Goal: Task Accomplishment & Management: Manage account settings

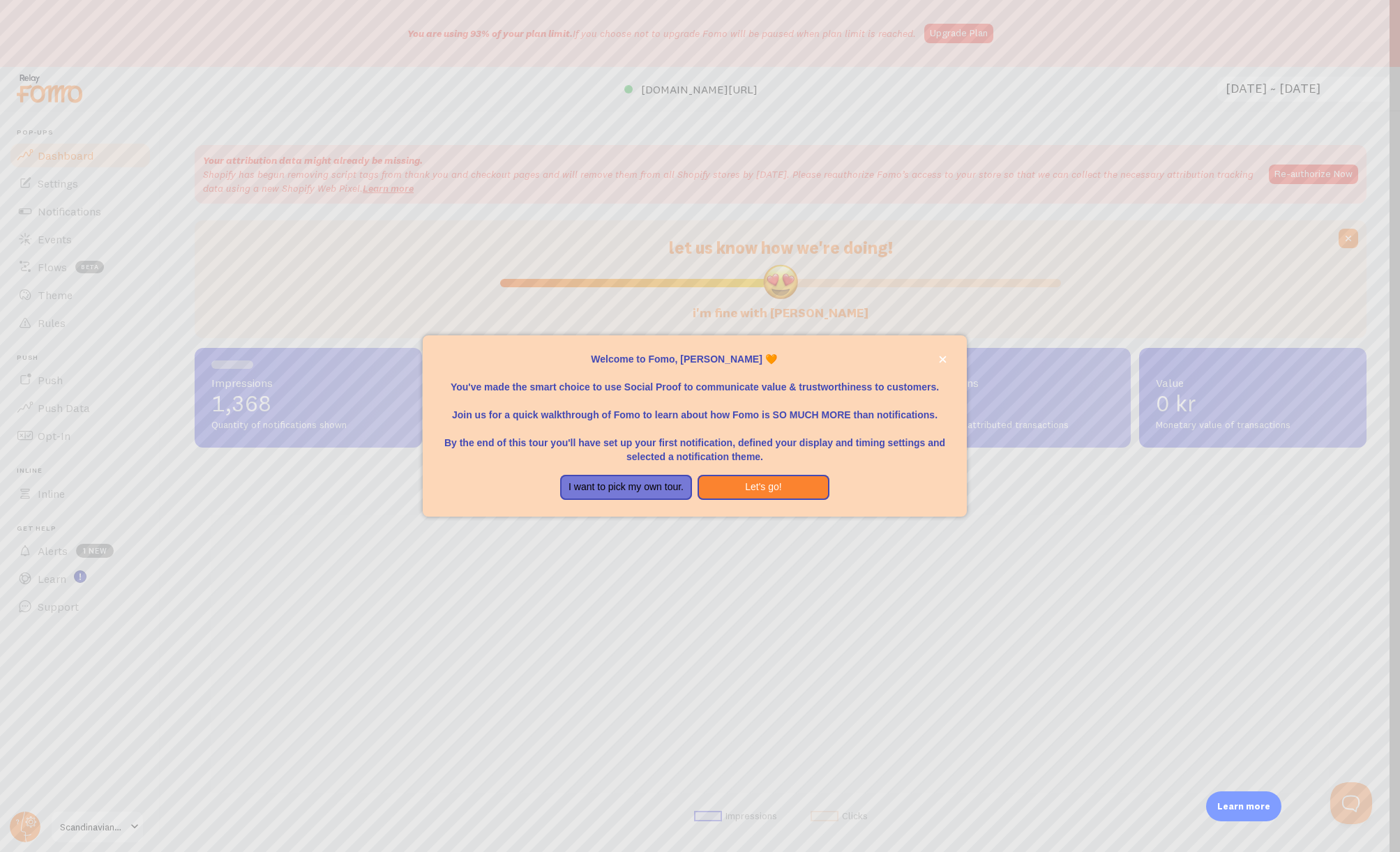
scroll to position [366, 1161]
click at [944, 361] on icon "close," at bounding box center [943, 359] width 7 height 7
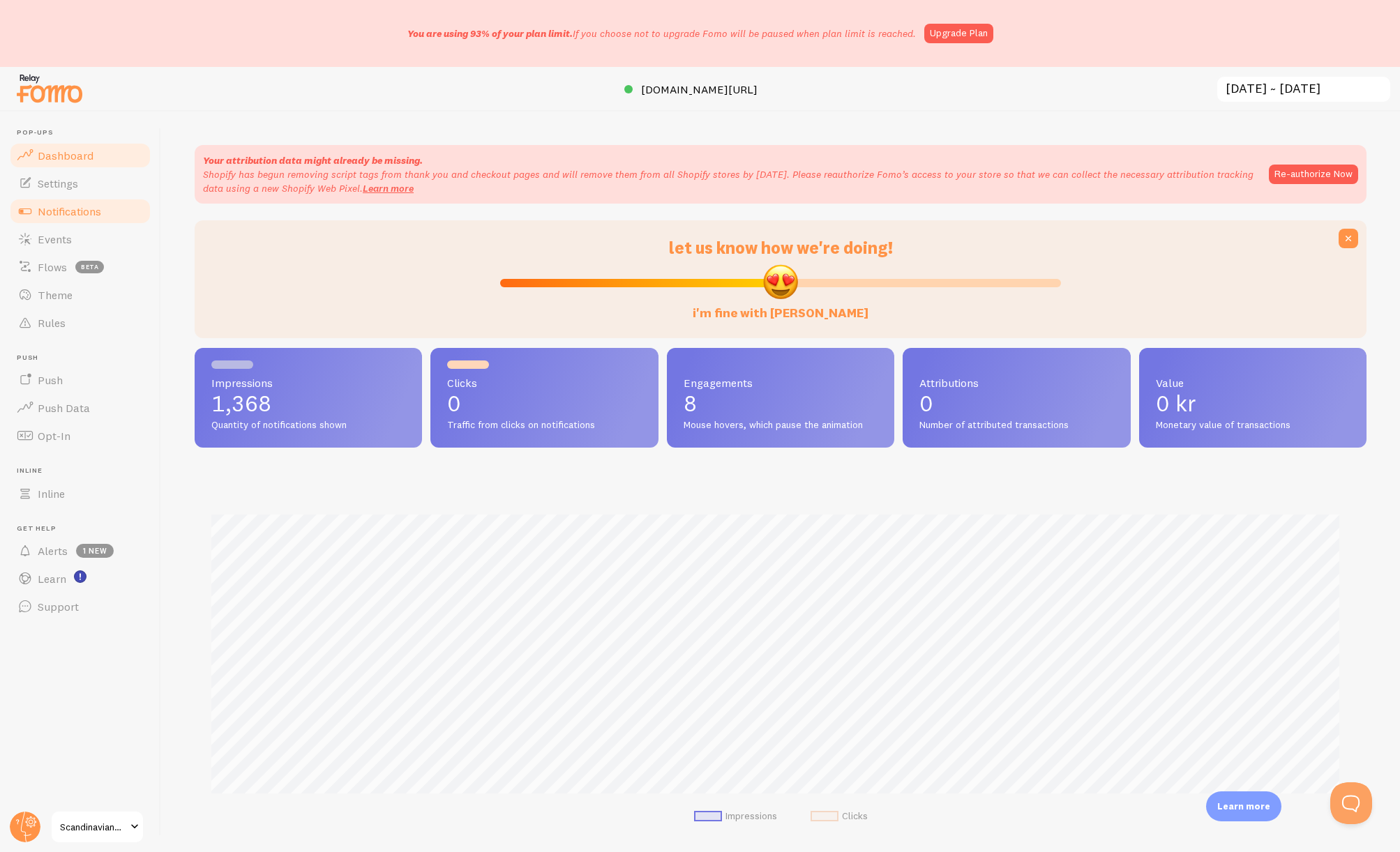
click at [67, 215] on span "Notifications" at bounding box center [69, 211] width 63 height 14
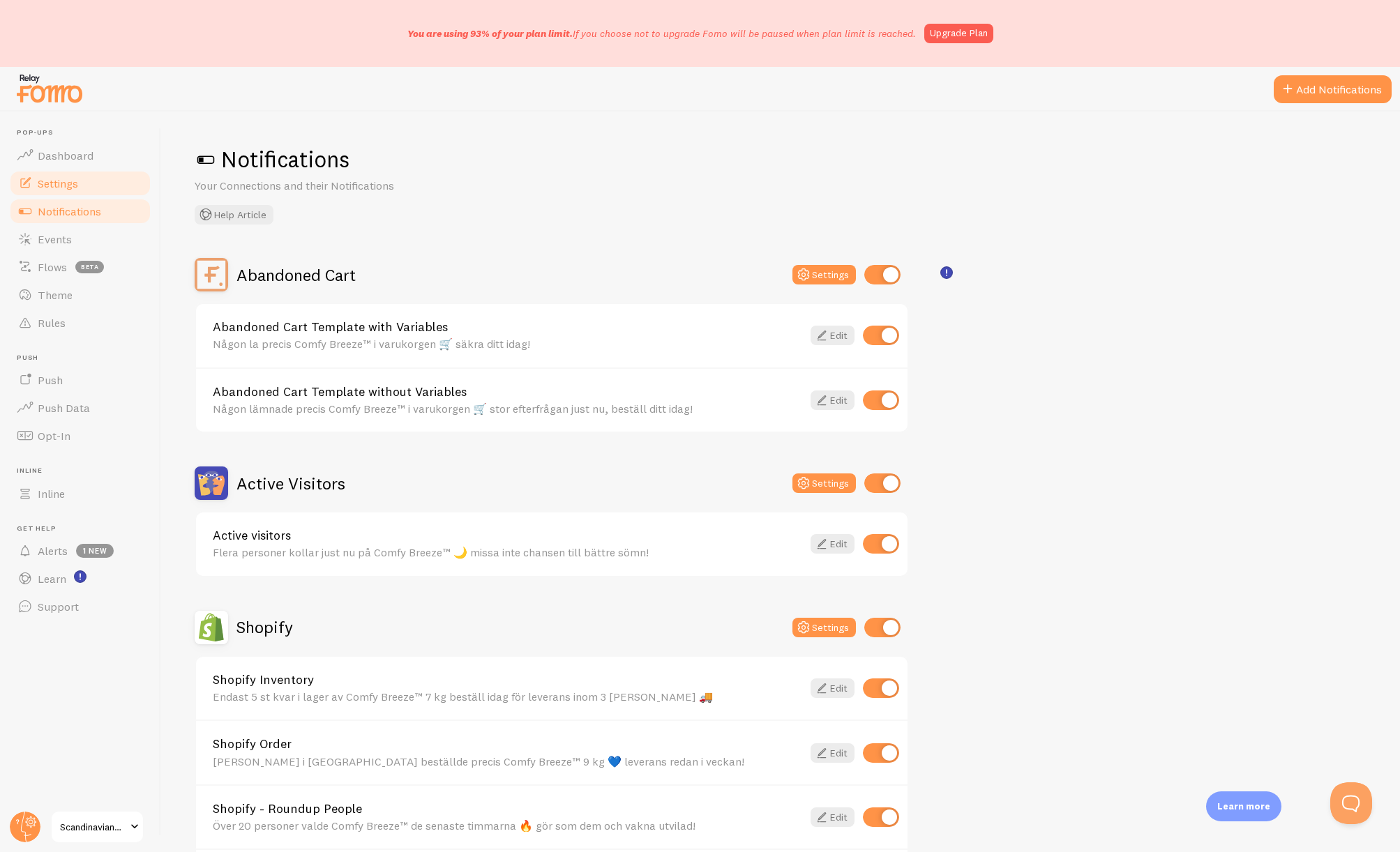
click at [59, 184] on span "Settings" at bounding box center [58, 183] width 40 height 14
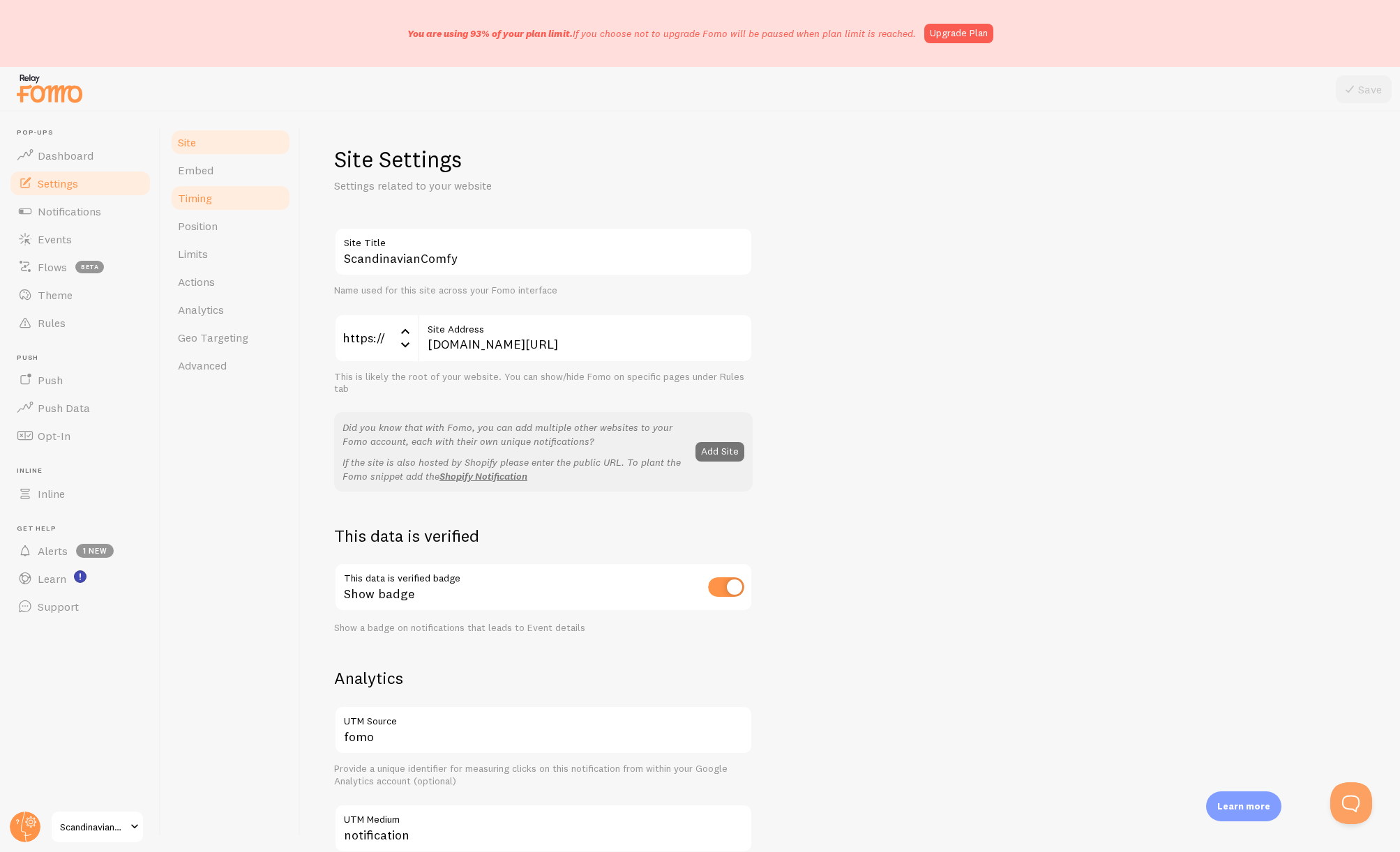
click at [216, 207] on link "Timing" at bounding box center [230, 197] width 122 height 28
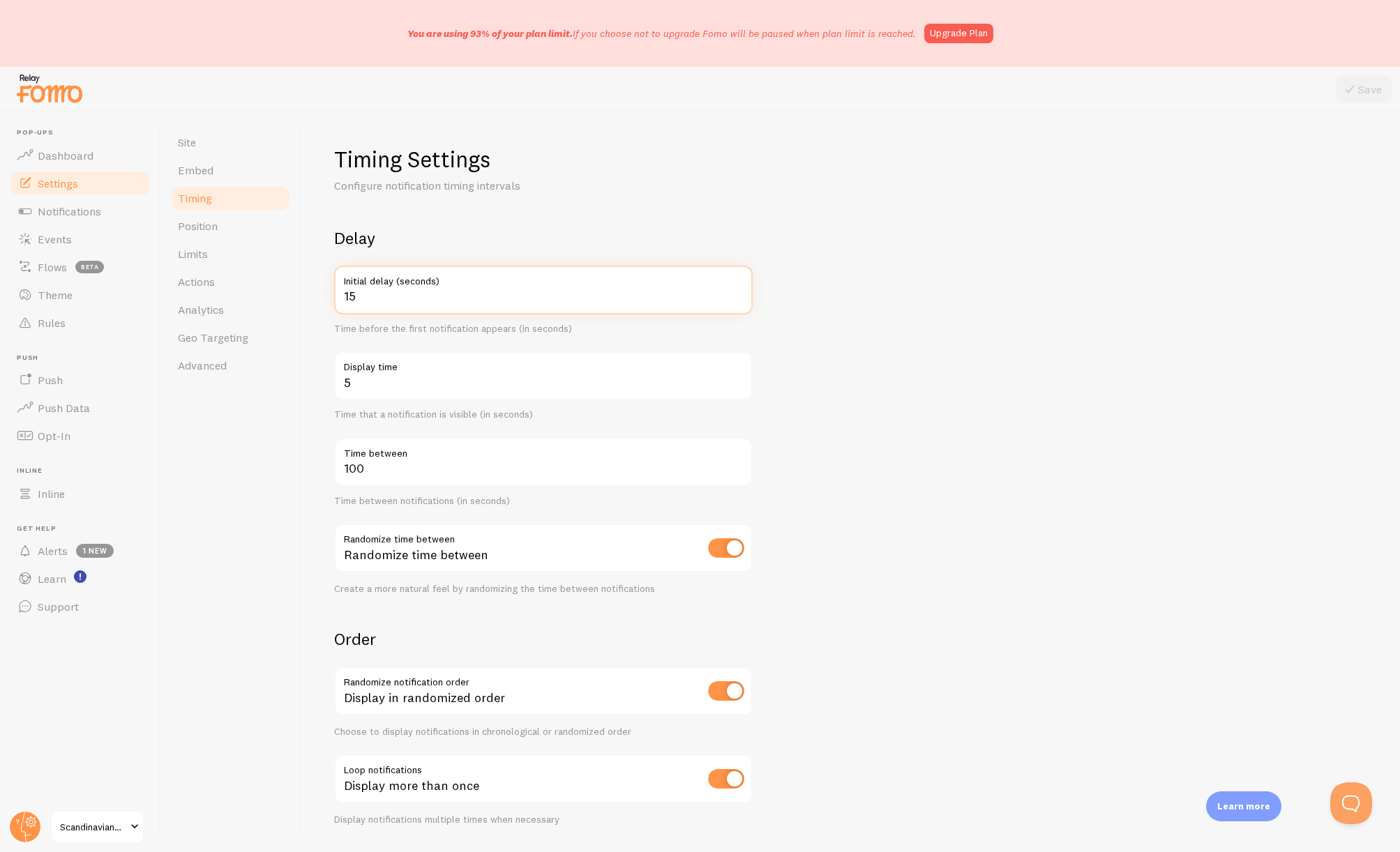
click at [487, 302] on input "15" at bounding box center [543, 290] width 419 height 49
click at [487, 301] on input "15" at bounding box center [543, 290] width 419 height 49
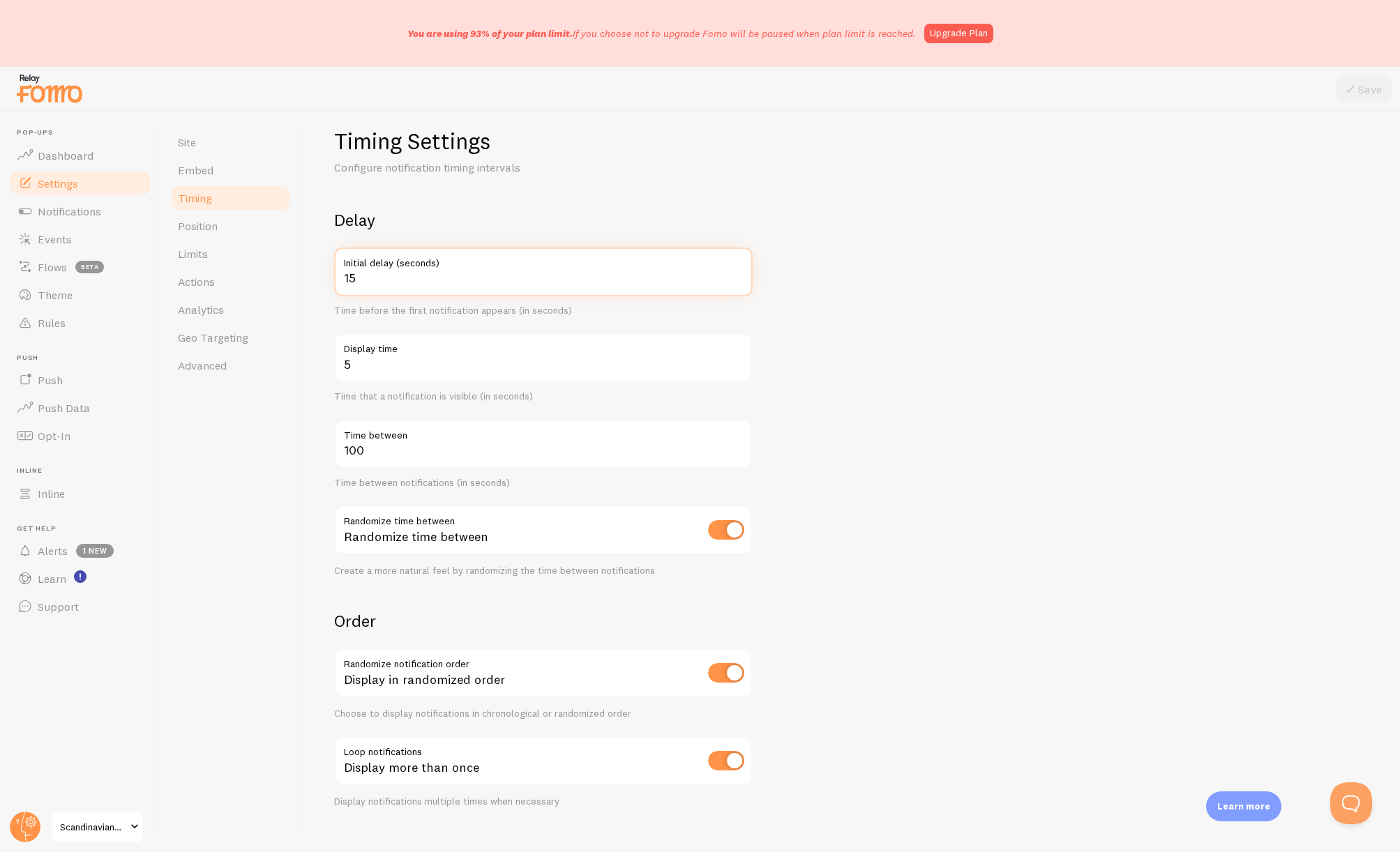
scroll to position [40, 0]
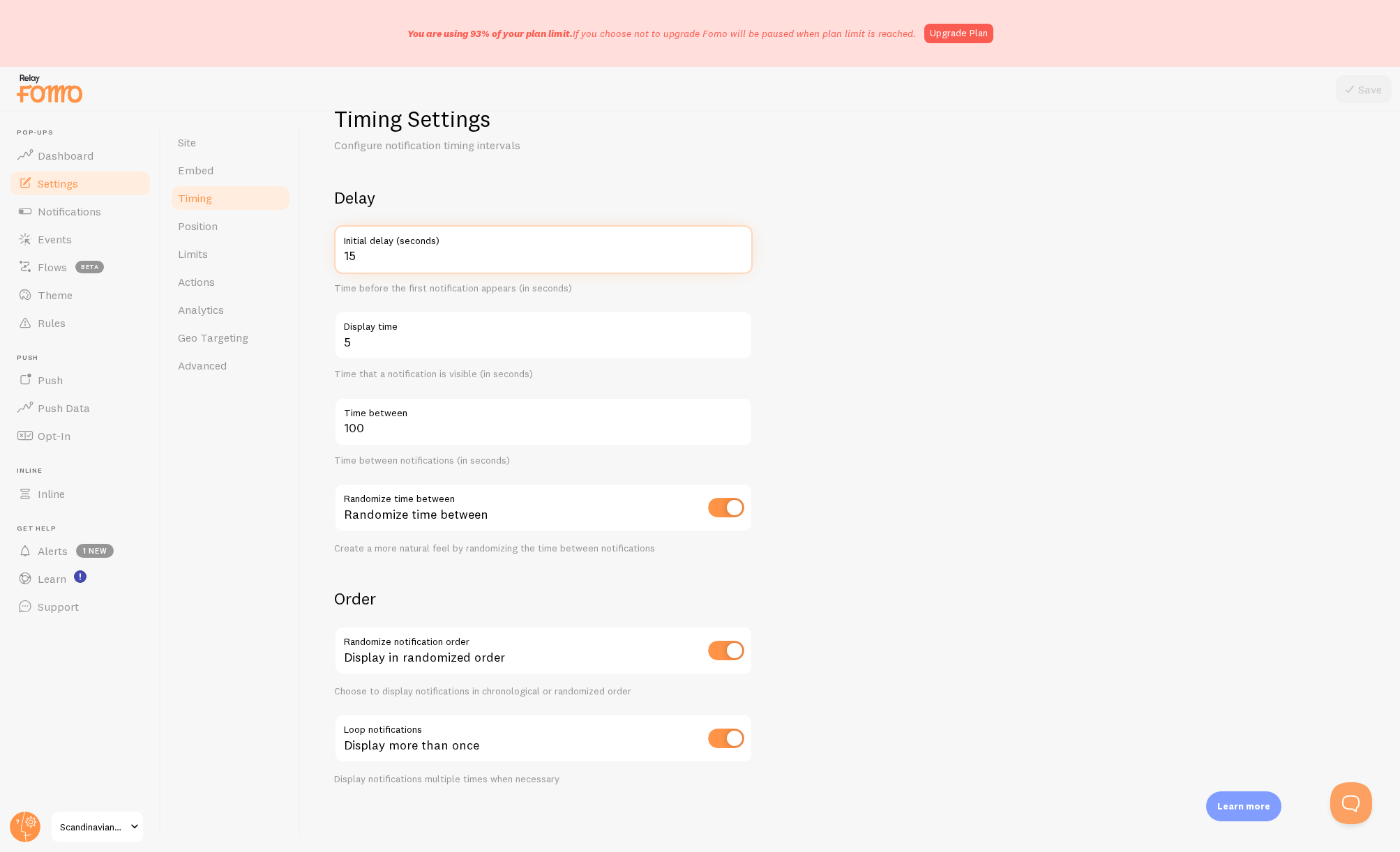
click at [424, 258] on input "15" at bounding box center [543, 250] width 419 height 49
type input "30"
click at [516, 351] on input "5" at bounding box center [543, 335] width 419 height 49
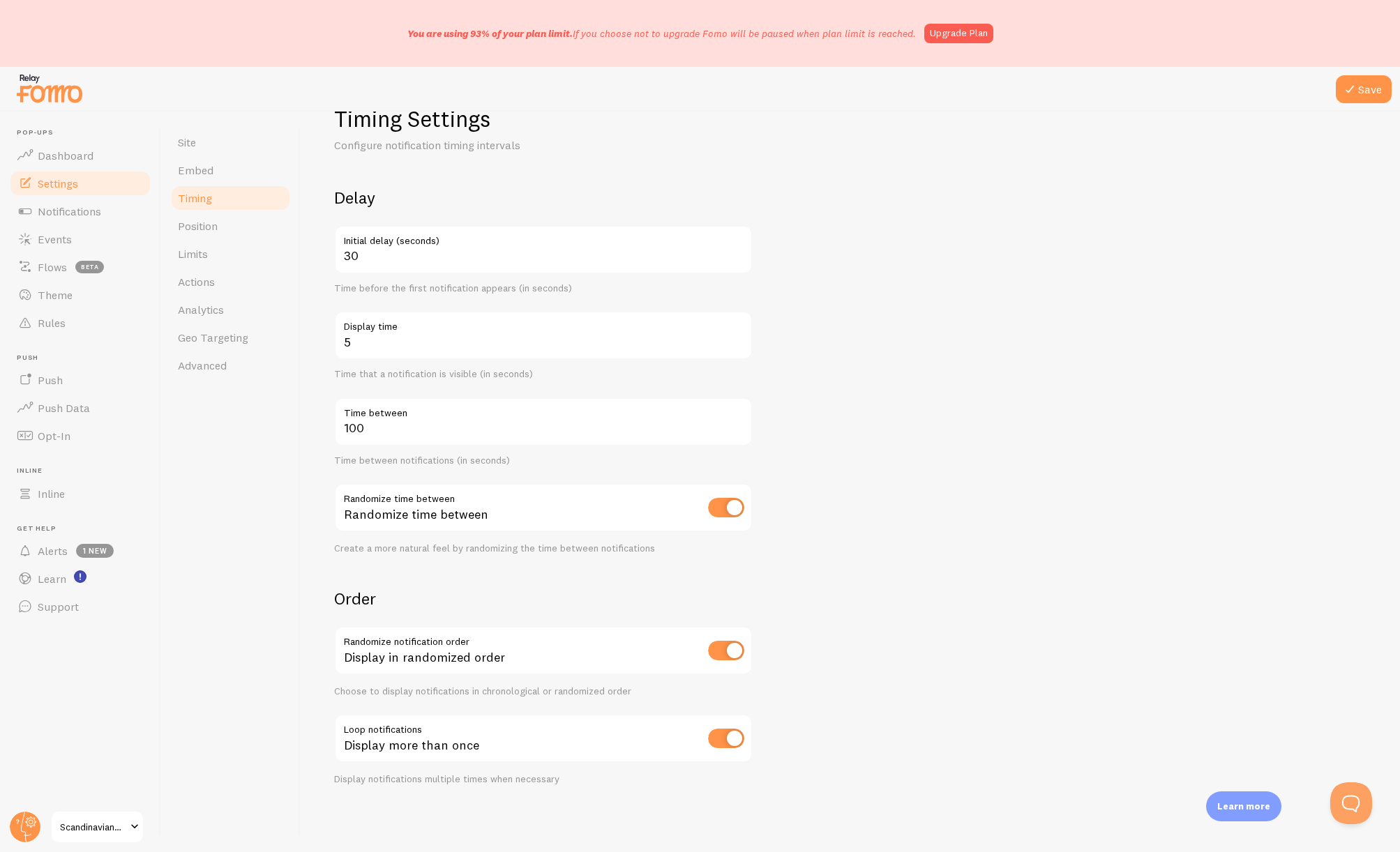
click at [1010, 351] on form "Delay 30 Initial delay (seconds) Time before the first notification appears (in…" at bounding box center [850, 486] width 1033 height 598
click at [1362, 92] on button "Save" at bounding box center [1364, 89] width 56 height 28
